Goal: Task Accomplishment & Management: Use online tool/utility

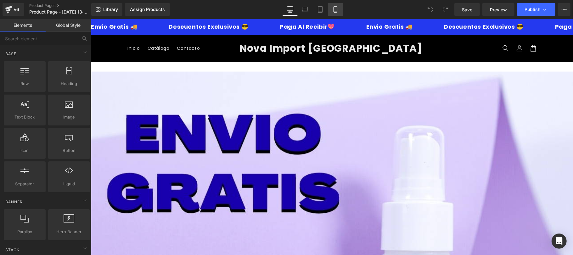
click at [339, 8] on link "Mobile" at bounding box center [335, 9] width 15 height 13
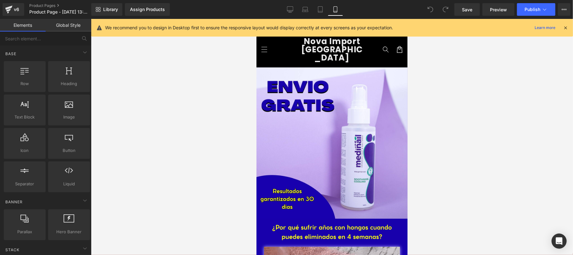
click at [565, 26] on icon at bounding box center [566, 28] width 6 height 6
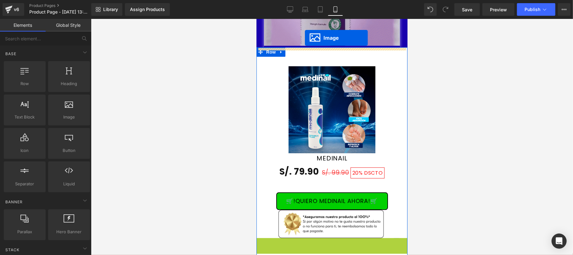
scroll to position [1293, 0]
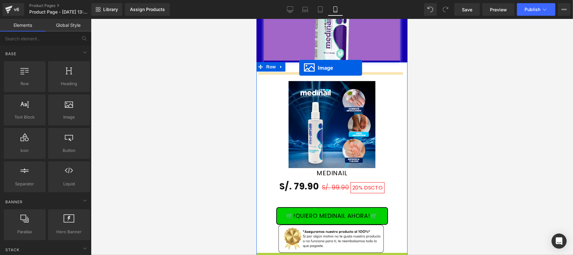
drag, startPoint x: 318, startPoint y: 207, endPoint x: 299, endPoint y: 68, distance: 141.1
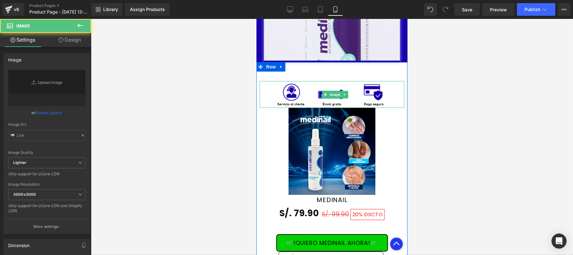
type input "https://ucarecdn.com/2b2ce2c9-f922-4607-b1de-739fc8ae8af0/-/format/auto/-/previ…"
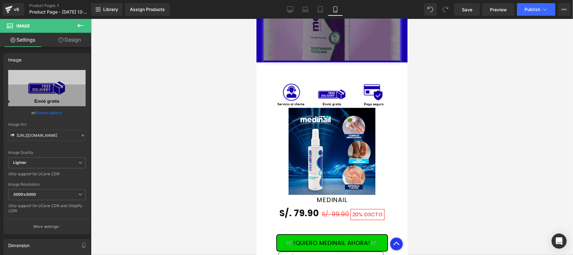
click at [464, 113] on div at bounding box center [332, 137] width 482 height 236
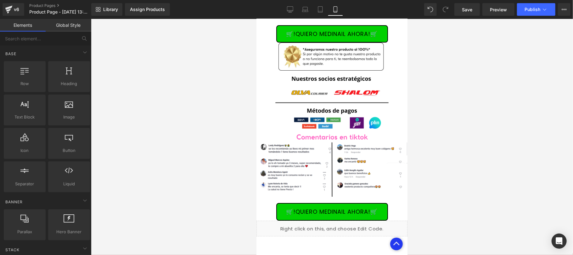
scroll to position [1517, 0]
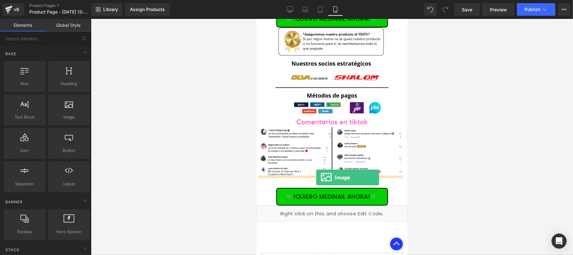
drag, startPoint x: 331, startPoint y: 136, endPoint x: 316, endPoint y: 177, distance: 43.5
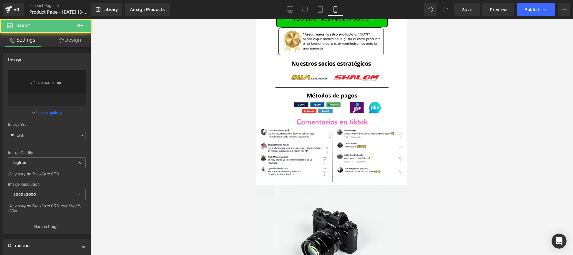
type input "//[DOMAIN_NAME][URL]"
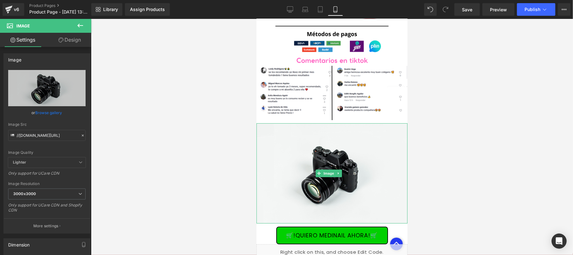
scroll to position [1629, 0]
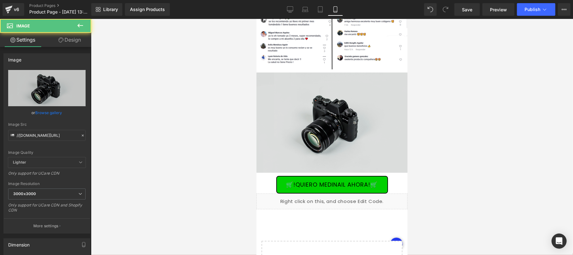
click at [326, 114] on div "Image" at bounding box center [331, 122] width 151 height 100
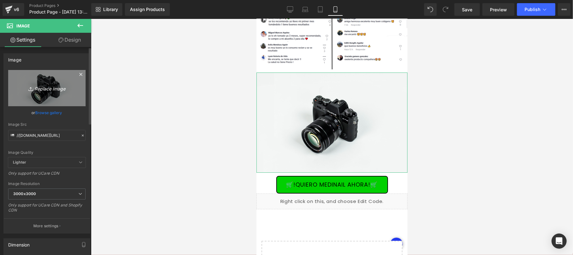
click at [52, 89] on icon "Replace Image" at bounding box center [47, 88] width 50 height 8
type input "C:\fakepath\EXTRAS GEM PAGES.png"
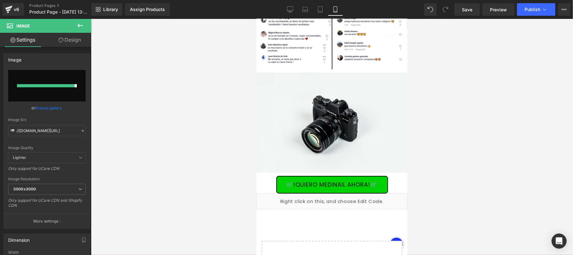
type input "https://ucarecdn.com/2e8cba29-77ba-416f-915f-3e02b5ba75fd/-/format/auto/-/previ…"
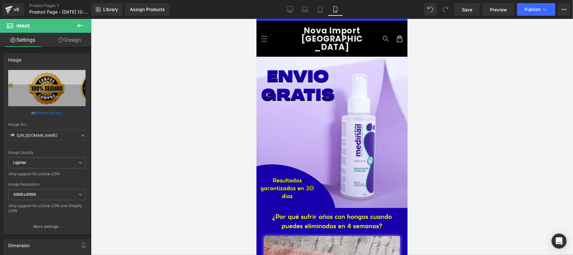
scroll to position [0, 0]
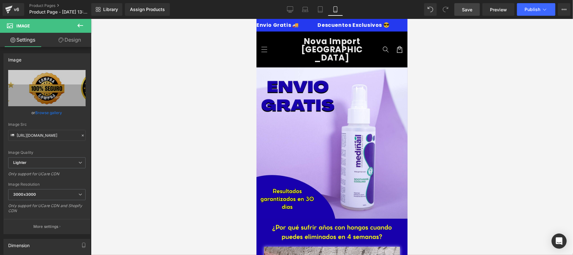
click at [459, 10] on link "Save" at bounding box center [468, 9] width 26 height 13
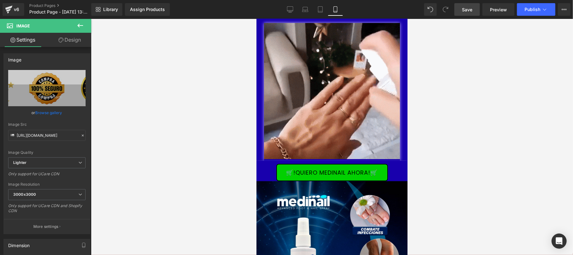
click at [465, 13] on link "Save" at bounding box center [468, 9] width 26 height 13
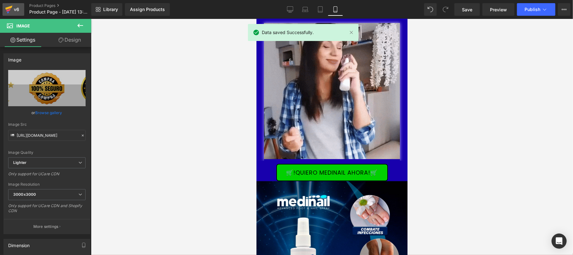
click at [20, 11] on link "v6" at bounding box center [14, 9] width 22 height 13
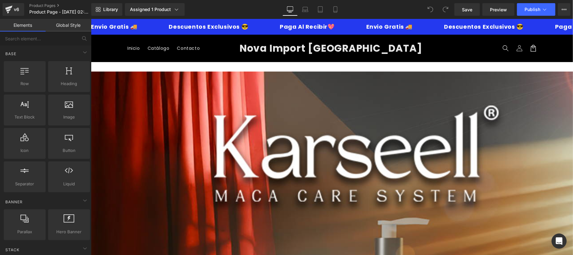
click at [337, 11] on icon at bounding box center [335, 11] width 3 height 0
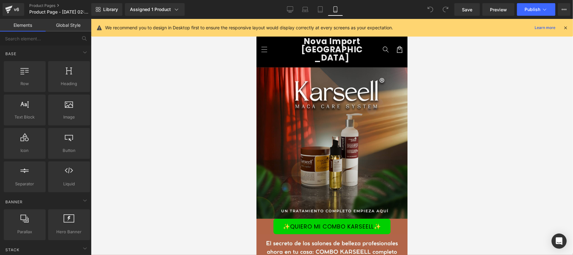
click at [566, 26] on icon at bounding box center [566, 28] width 6 height 6
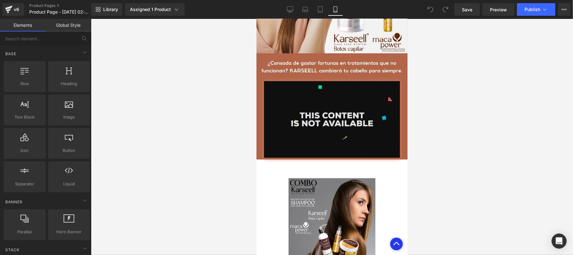
scroll to position [1007, 0]
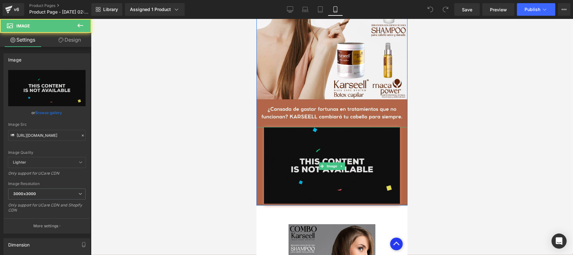
click at [348, 142] on img at bounding box center [332, 166] width 136 height 78
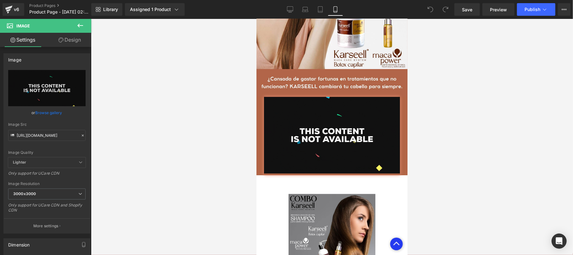
scroll to position [1031, 0]
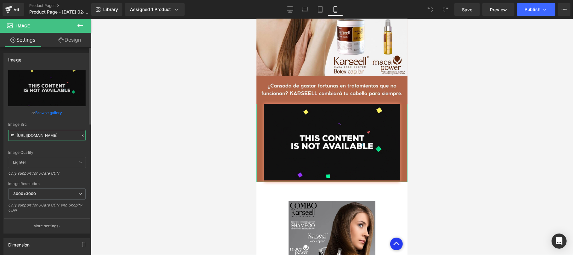
click at [60, 138] on input "https://media3.giphy.com/media/v1.Y2lkPTc5MGI3NjExOTRoY20wdTBkczJyanZiYnN1cTg3d…" at bounding box center [46, 135] width 77 height 11
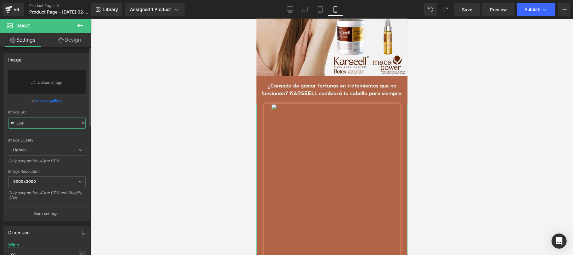
click at [57, 124] on input "text" at bounding box center [46, 122] width 77 height 11
type input "https://media3.giphy.com/media/v1.Y2lkPTc5MGI3NjExOTRoY20wdTBkczJyanZiYnN1cTg3d…"
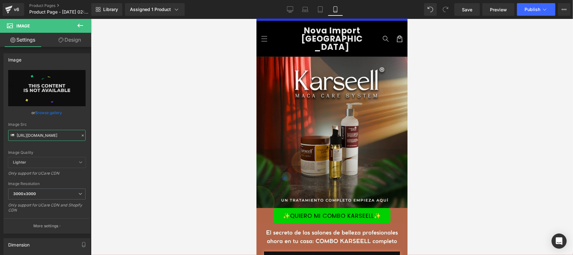
scroll to position [0, 0]
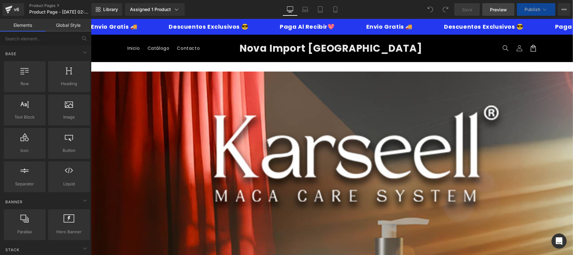
click at [494, 9] on span "Preview" at bounding box center [498, 9] width 17 height 7
click at [330, 7] on link "Mobile" at bounding box center [335, 9] width 15 height 13
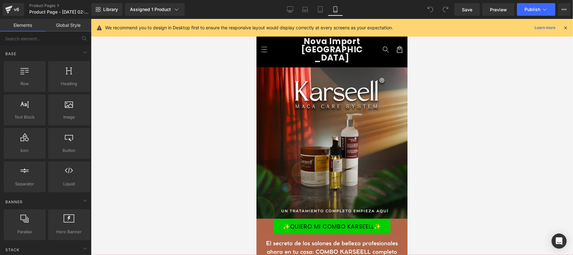
click at [567, 26] on icon at bounding box center [566, 28] width 6 height 6
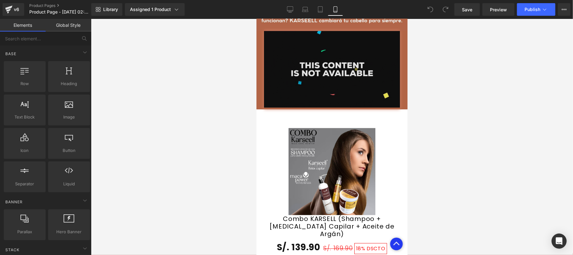
scroll to position [1120, 0]
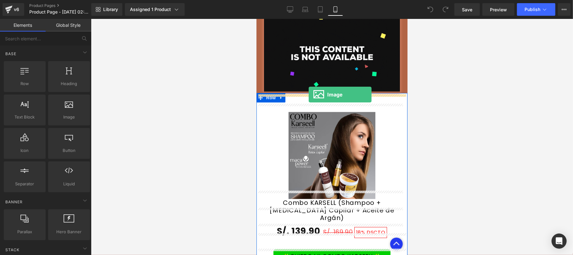
drag, startPoint x: 329, startPoint y: 136, endPoint x: 309, endPoint y: 94, distance: 46.8
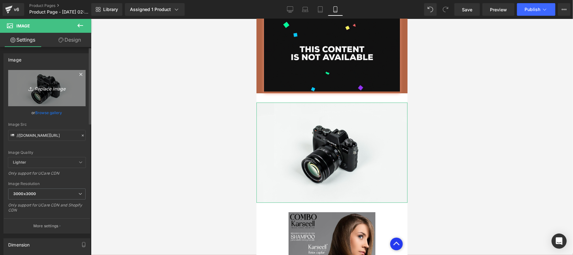
click at [48, 90] on icon "Replace Image" at bounding box center [47, 88] width 50 height 8
click at [47, 85] on icon "Replace Image" at bounding box center [47, 88] width 50 height 8
type input "C:\fakepath\EXTRAS GEM PAGES.jpg"
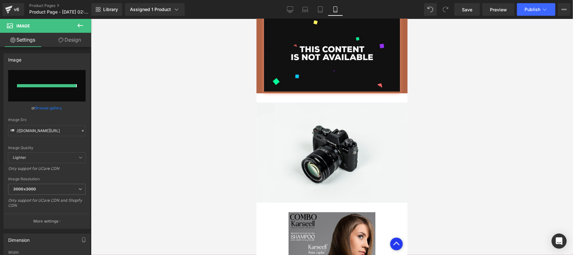
type input "https://ucarecdn.com/0e7a1b48-b3fa-4c52-8bdb-1c8342932433/-/format/auto/-/previ…"
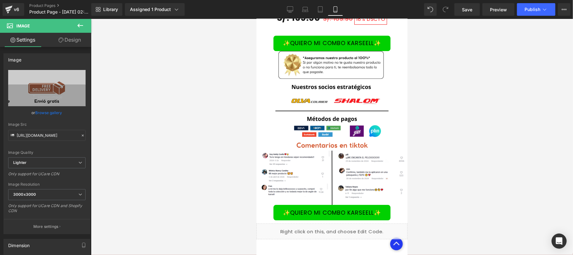
scroll to position [1378, 0]
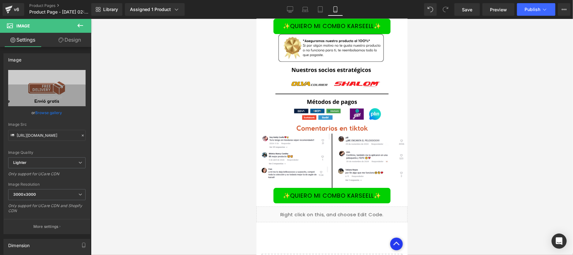
click at [77, 24] on icon at bounding box center [81, 26] width 8 height 8
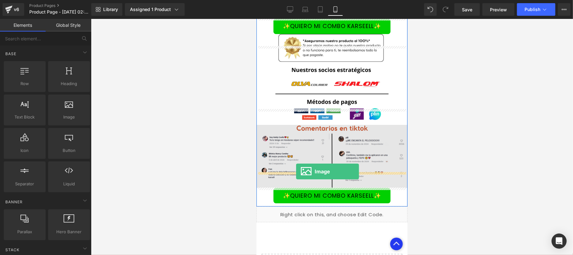
drag, startPoint x: 318, startPoint y: 132, endPoint x: 296, endPoint y: 171, distance: 44.6
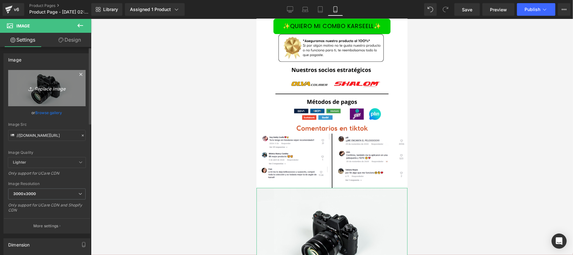
click at [51, 88] on icon "Replace Image" at bounding box center [47, 88] width 50 height 8
type input "C:\fakepath\EXTRAS GEM PAGES.png"
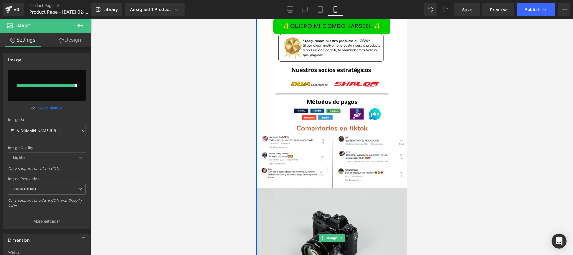
type input "[URL][DOMAIN_NAME]"
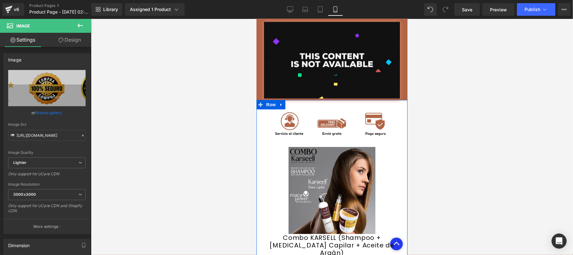
scroll to position [833, 0]
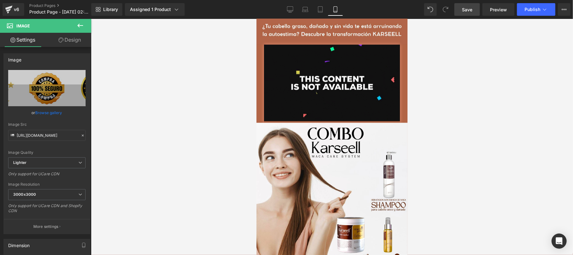
click at [472, 11] on span "Save" at bounding box center [467, 9] width 10 height 7
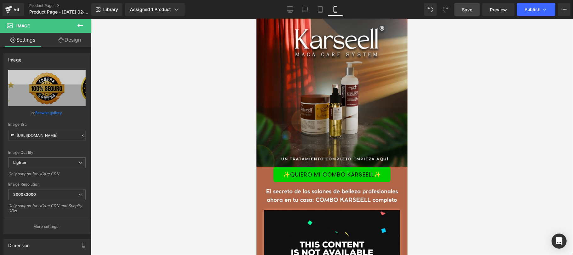
scroll to position [0, 0]
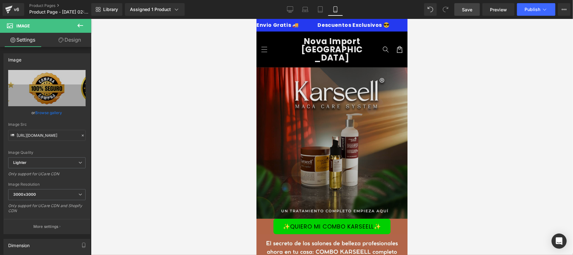
click at [335, 75] on img at bounding box center [331, 142] width 151 height 151
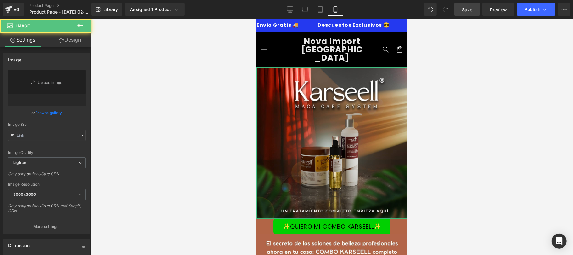
type input "https://ucarecdn.com/8f59e756-2920-42e8-b15b-826df430a993/-/format/auto/-/previ…"
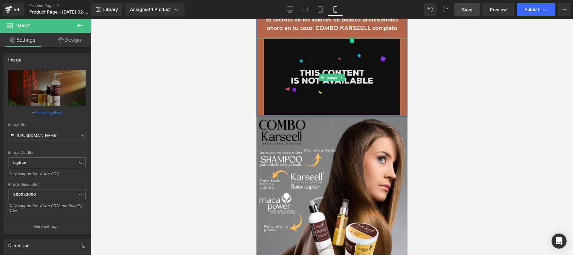
click at [294, 84] on img at bounding box center [332, 77] width 136 height 78
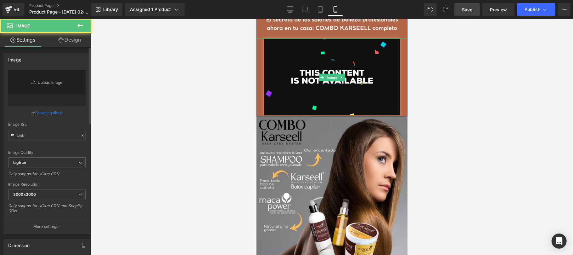
type input "https://media4.giphy.com/media/v1.Y2lkPTc5MGI3NjExazNuM2lncHNnZDY1a2YxMmprNjMxM…"
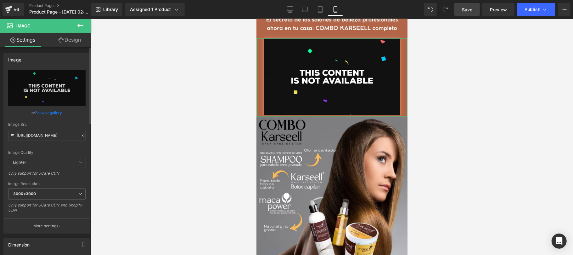
click at [81, 136] on icon at bounding box center [83, 135] width 4 height 4
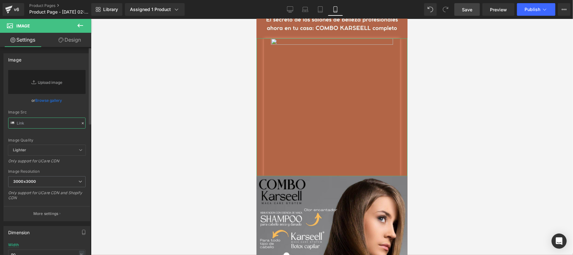
click at [58, 126] on input "text" at bounding box center [46, 122] width 77 height 11
paste input "https://media4.giphy.com/media/v1.Y2lkPTc5MGI3NjExbmxoY3FsdmFqcW93MHU2aWZ4YWFnc…"
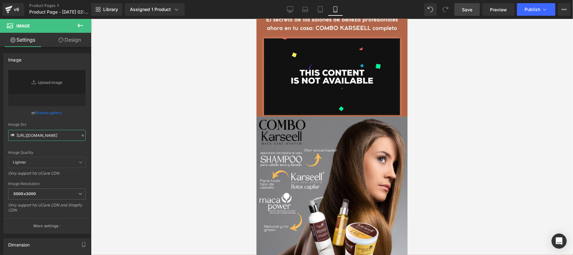
type input "https://media4.giphy.com/media/v1.Y2lkPTc5MGI3NjExbmxoY3FsdmFqcW93MHU2aWZ4YWFnc…"
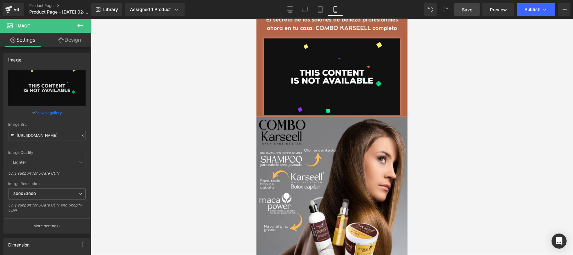
scroll to position [0, 0]
click at [467, 13] on link "Save" at bounding box center [468, 9] width 26 height 13
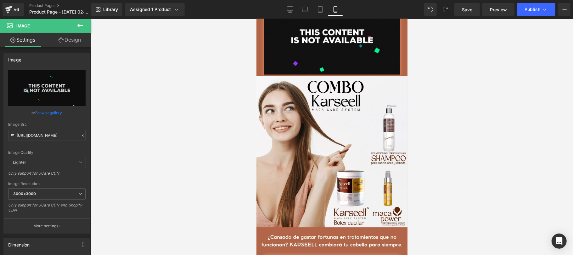
scroll to position [895, 0]
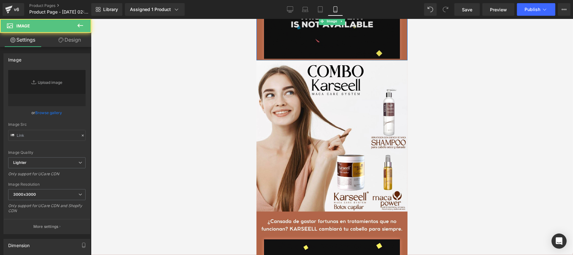
click at [331, 60] on img at bounding box center [332, 21] width 136 height 78
type input "https://media1.giphy.com/media/v1.Y2lkPTc5MGI3NjExMG5ndGhuaWJnY25oM29sZGR1cmFvY…"
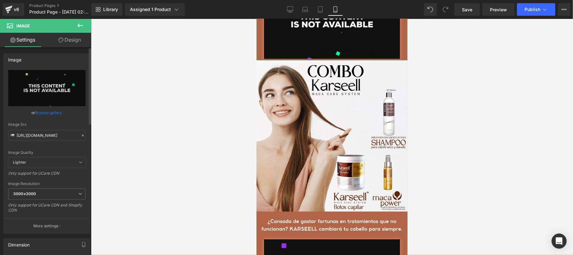
click at [81, 135] on icon at bounding box center [83, 135] width 4 height 4
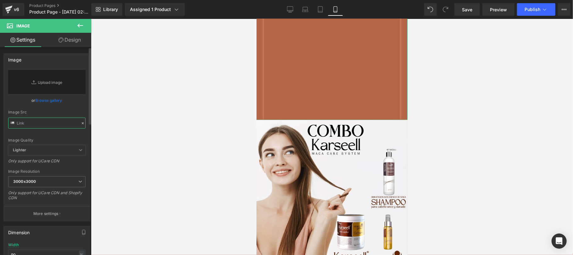
click at [60, 122] on input "text" at bounding box center [46, 122] width 77 height 11
paste input "https://media1.giphy.com/media/v1.Y2lkPTc5MGI3NjExeWVxMmF5OXM3ZDJzaWdyYWF6YTlne…"
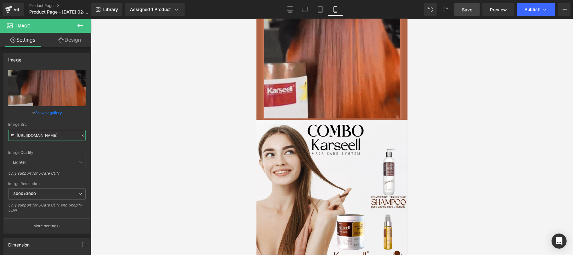
type input "https://media1.giphy.com/media/v1.Y2lkPTc5MGI3NjExeWVxMmF5OXM3ZDJzaWdyYWF6YTlne…"
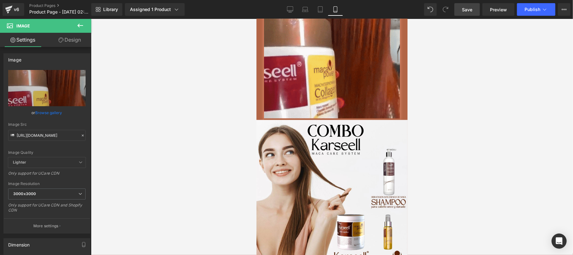
click at [467, 11] on span "Save" at bounding box center [467, 9] width 10 height 7
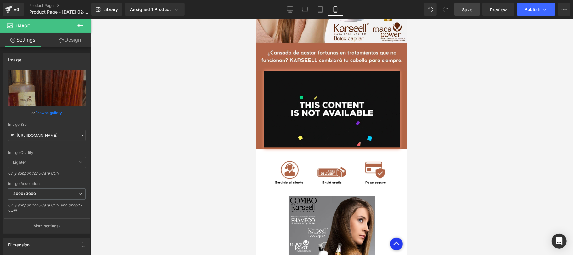
scroll to position [1120, 0]
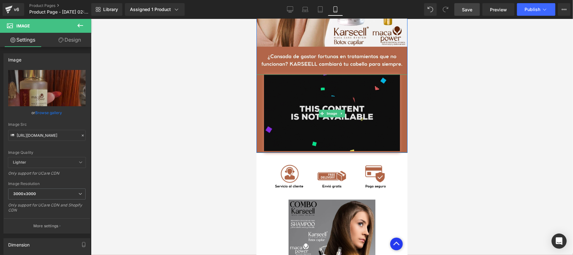
click at [338, 152] on img at bounding box center [332, 113] width 136 height 78
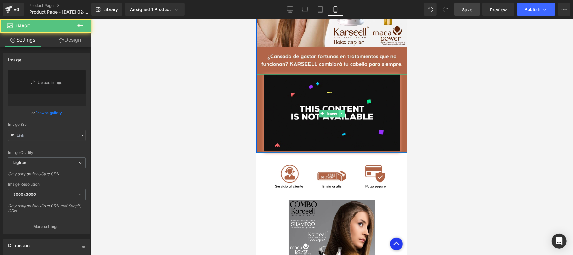
type input "https://media3.giphy.com/media/v1.Y2lkPTc5MGI3NjExOTRoY20wdTBkczJyanZiYnN1cTg3d…"
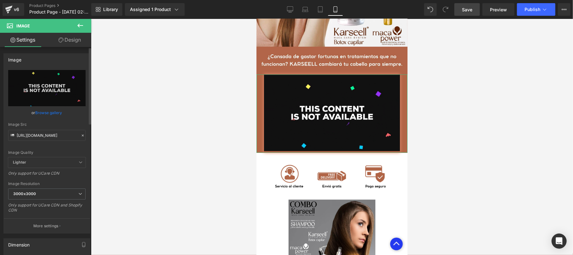
click at [81, 135] on icon at bounding box center [83, 135] width 4 height 4
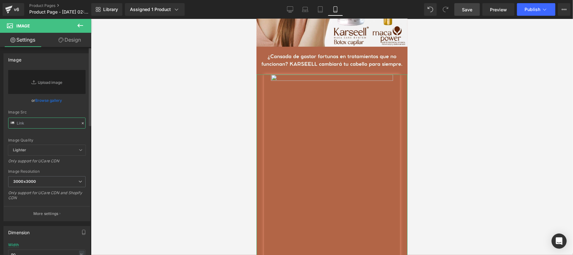
click at [58, 126] on input "text" at bounding box center [46, 122] width 77 height 11
paste input "https://media4.giphy.com/media/v1.Y2lkPTc5MGI3NjExbHV2ZDRpdHVmaDJ2b2Q3czU3NDNha…"
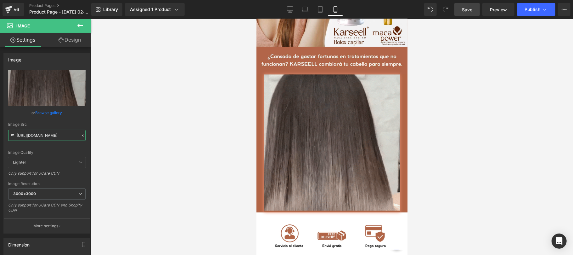
type input "https://media4.giphy.com/media/v1.Y2lkPTc5MGI3NjExbHV2ZDRpdHVmaDJ2b2Q3czU3NDNha…"
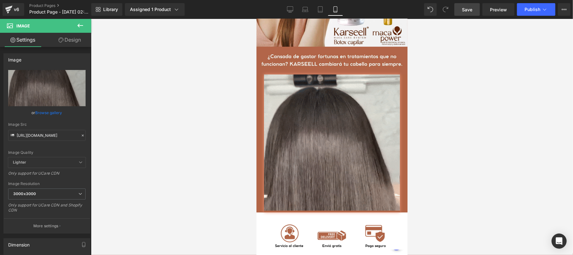
click at [462, 13] on link "Save" at bounding box center [468, 9] width 26 height 13
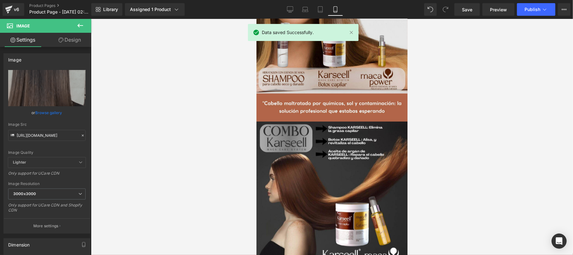
scroll to position [559, 0]
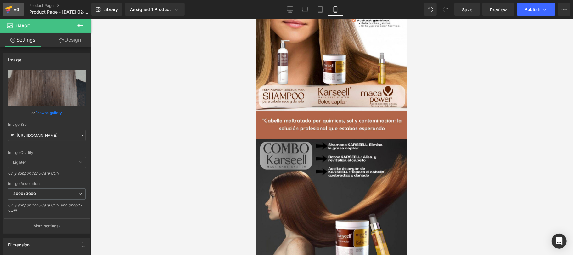
click at [11, 8] on icon at bounding box center [8, 8] width 7 height 4
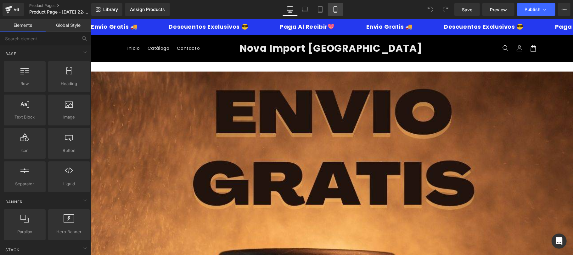
click at [339, 11] on link "Mobile" at bounding box center [335, 9] width 15 height 13
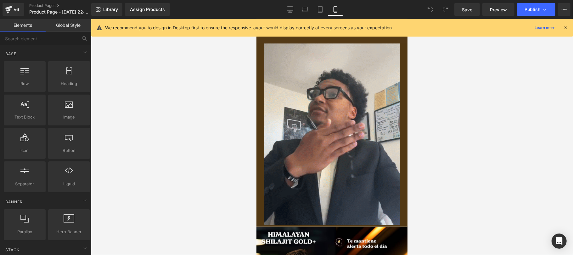
scroll to position [128, 0]
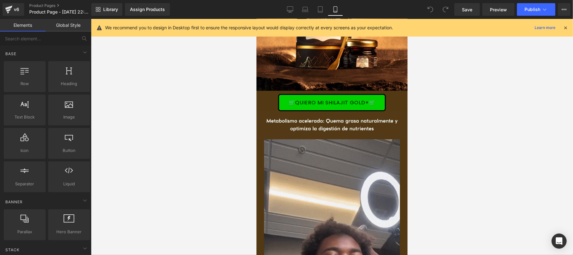
click at [566, 27] on icon at bounding box center [566, 28] width 6 height 6
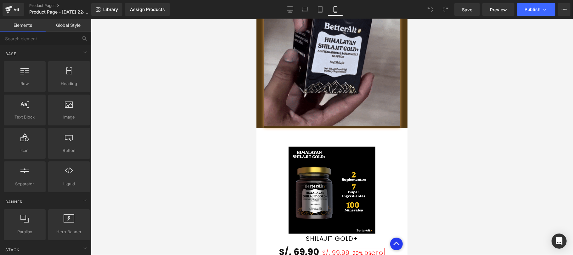
scroll to position [1343, 0]
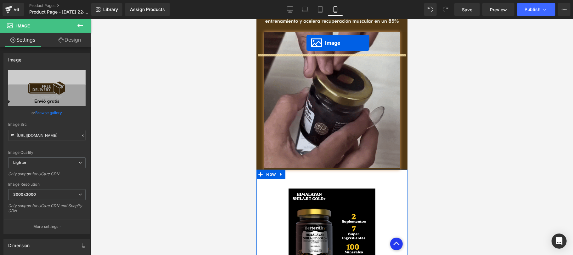
scroll to position [1227, 0]
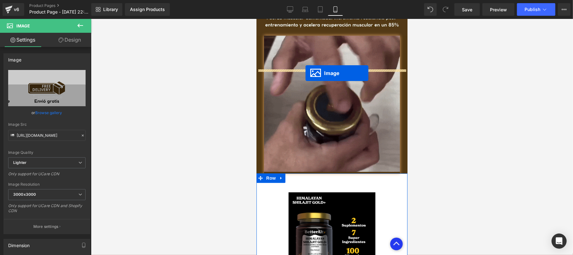
drag, startPoint x: 316, startPoint y: 148, endPoint x: 305, endPoint y: 73, distance: 75.7
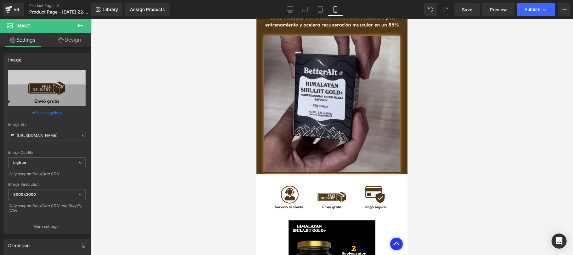
click at [83, 23] on icon at bounding box center [81, 26] width 8 height 8
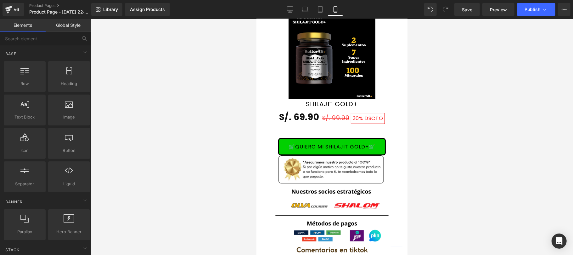
scroll to position [1451, 0]
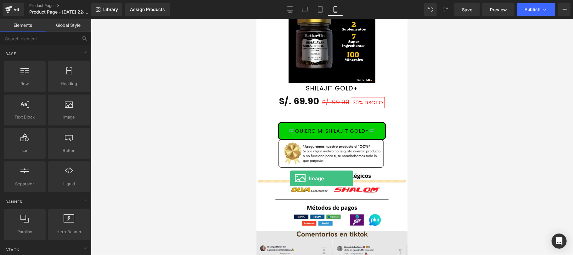
drag, startPoint x: 316, startPoint y: 133, endPoint x: 290, endPoint y: 178, distance: 52.2
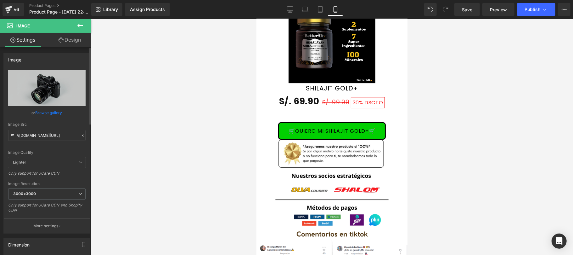
click at [40, 115] on link "Browse gallery" at bounding box center [49, 112] width 27 height 11
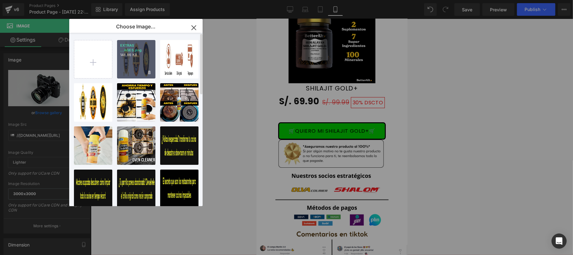
click at [137, 60] on div "EXTRAS ...AGES.png 148.86 KB" at bounding box center [136, 59] width 38 height 38
type input "[URL][DOMAIN_NAME]"
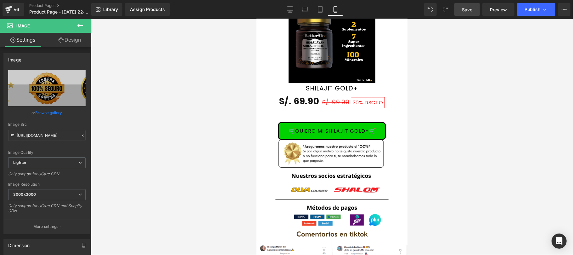
click at [475, 11] on link "Save" at bounding box center [468, 9] width 26 height 13
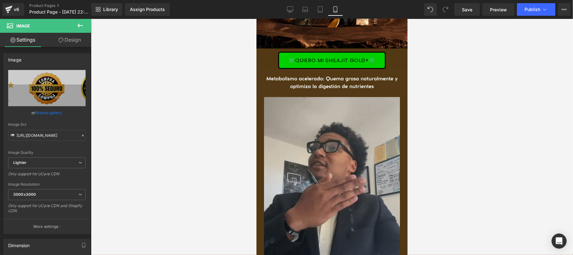
scroll to position [224, 0]
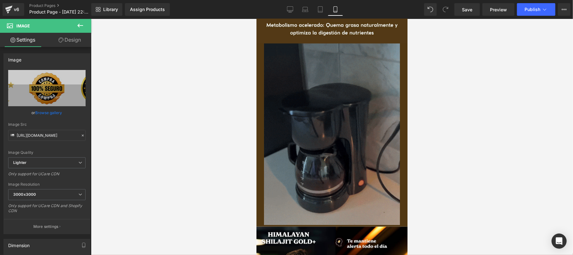
click at [343, 82] on img at bounding box center [332, 134] width 136 height 183
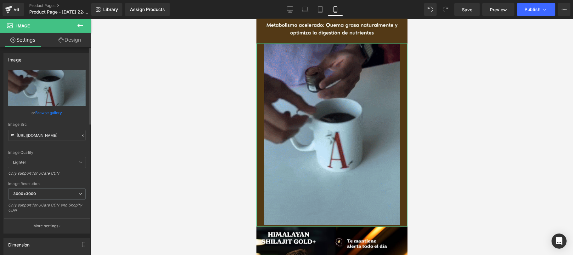
click at [81, 135] on icon at bounding box center [83, 135] width 4 height 4
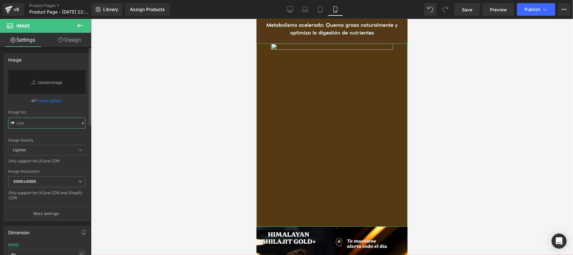
click at [63, 124] on input "text" at bounding box center [46, 122] width 77 height 11
paste input "https://media0.giphy.com/media/v1.Y2lkPTc5MGI3NjExZG52YWRobjR1ajBiOTc1NDYwNmNxc…"
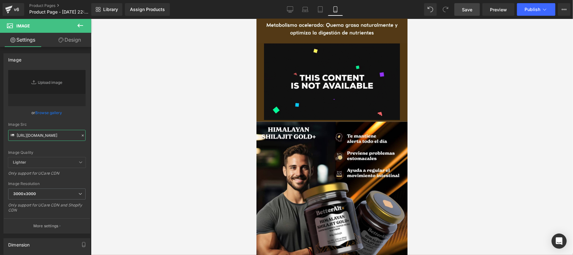
type input "https://media0.giphy.com/media/v1.Y2lkPTc5MGI3NjExZG52YWRobjR1ajBiOTc1NDYwNmNxc…"
click at [469, 6] on span "Save" at bounding box center [467, 9] width 10 height 7
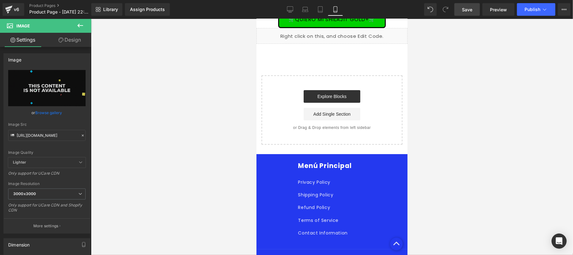
scroll to position [1679, 0]
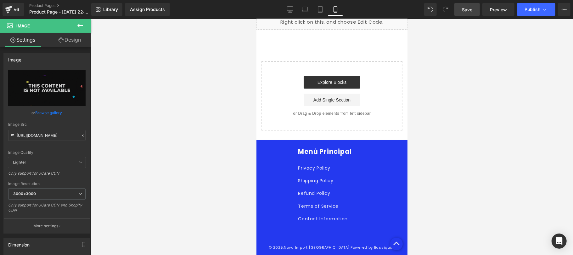
click at [475, 14] on link "Save" at bounding box center [468, 9] width 26 height 13
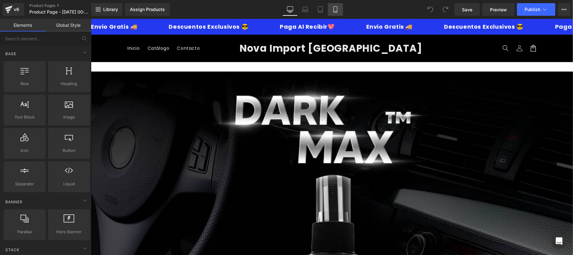
click at [333, 6] on link "Mobile" at bounding box center [335, 9] width 15 height 13
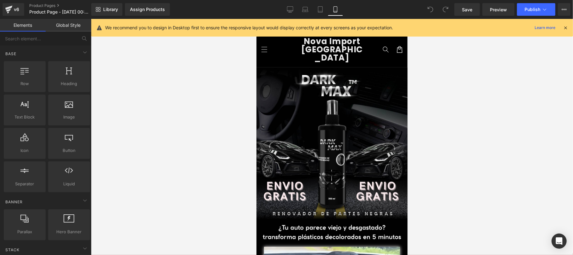
click at [568, 28] on icon at bounding box center [566, 28] width 6 height 6
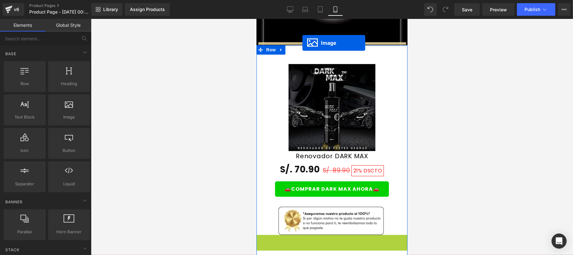
scroll to position [1275, 0]
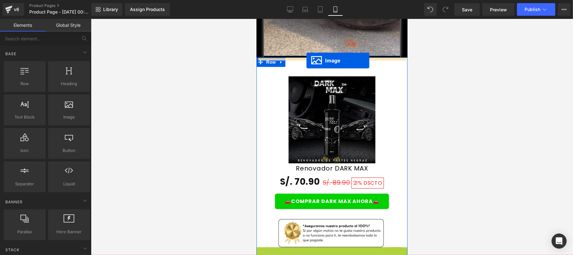
drag, startPoint x: 318, startPoint y: 71, endPoint x: 306, endPoint y: 60, distance: 15.8
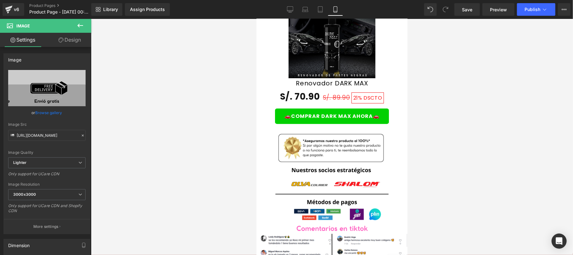
scroll to position [1499, 0]
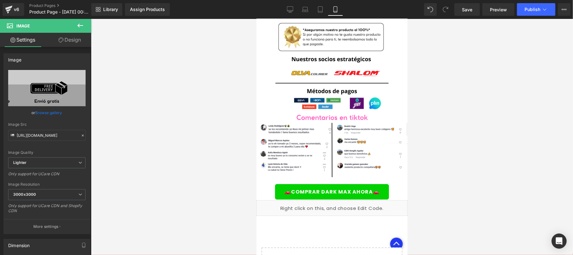
click at [72, 43] on link "Design" at bounding box center [70, 40] width 46 height 14
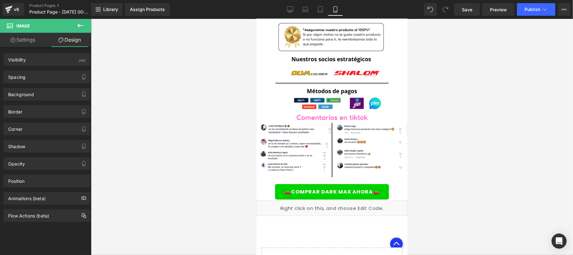
click at [77, 26] on icon at bounding box center [81, 26] width 8 height 8
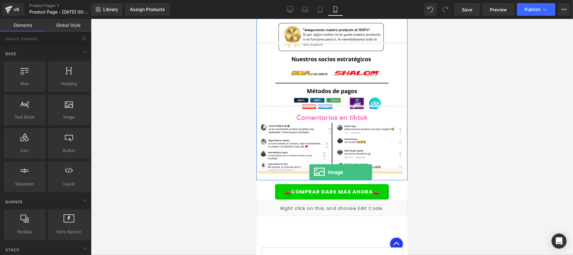
drag, startPoint x: 315, startPoint y: 129, endPoint x: 309, endPoint y: 171, distance: 42.3
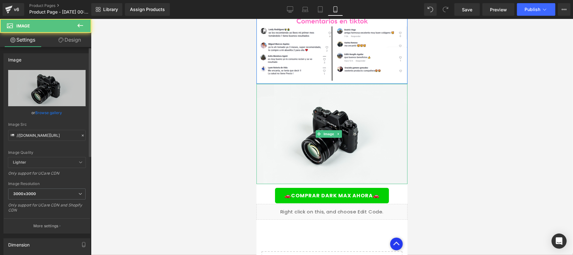
scroll to position [1611, 0]
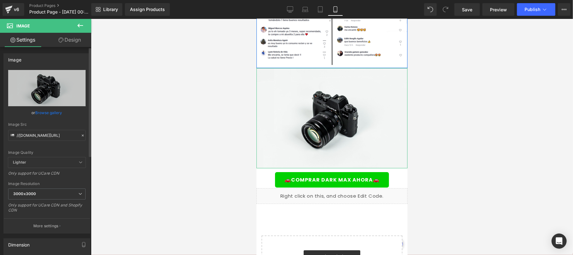
click at [50, 111] on link "Browse gallery" at bounding box center [49, 112] width 27 height 11
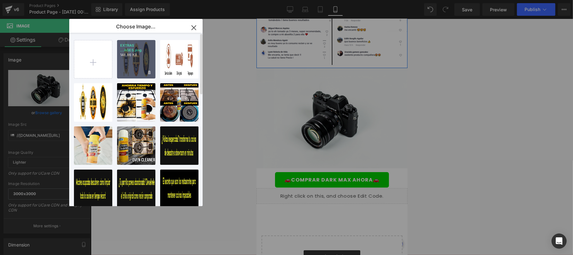
click at [146, 59] on div "EXTRAS ...AGES.png 148.86 KB" at bounding box center [136, 59] width 38 height 38
type input "[URL][DOMAIN_NAME]"
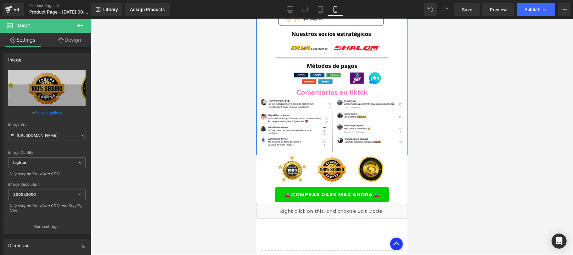
scroll to position [1499, 0]
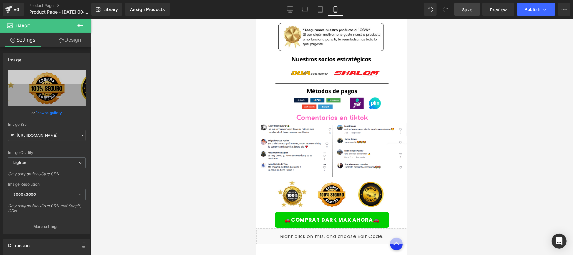
click at [470, 11] on span "Save" at bounding box center [467, 9] width 10 height 7
